Goal: Task Accomplishment & Management: Use online tool/utility

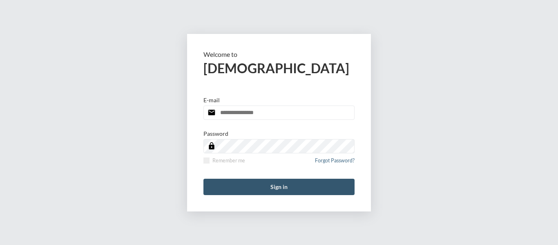
type input "**********"
click at [273, 191] on button "Sign in" at bounding box center [279, 187] width 151 height 16
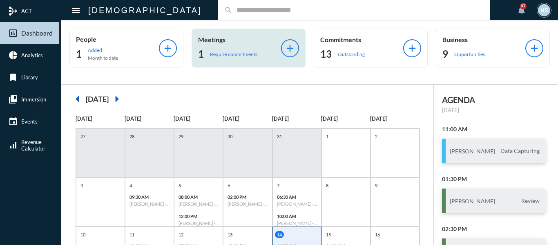
click at [222, 56] on p "Require commitments" at bounding box center [233, 54] width 47 height 6
